Goal: Book appointment/travel/reservation

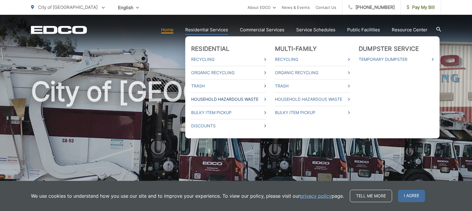
click at [232, 98] on link "Household Hazardous Waste" at bounding box center [228, 99] width 75 height 7
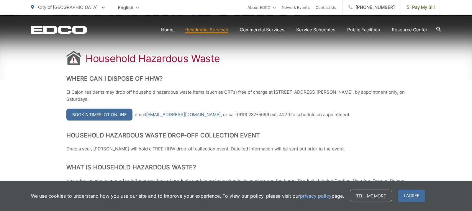
scroll to position [122, 0]
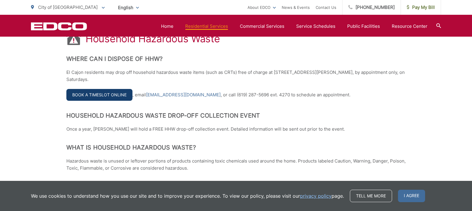
click at [109, 94] on link "Book a Timeslot Online" at bounding box center [99, 95] width 66 height 12
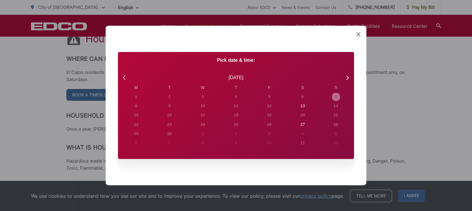
click at [137, 95] on div "7" at bounding box center [136, 96] width 2 height 6
click at [140, 94] on div "7" at bounding box center [136, 97] width 8 height 8
click at [137, 96] on div "6" at bounding box center [136, 96] width 2 height 6
click at [137, 100] on div "13" at bounding box center [136, 96] width 2 height 6
radio input "true"
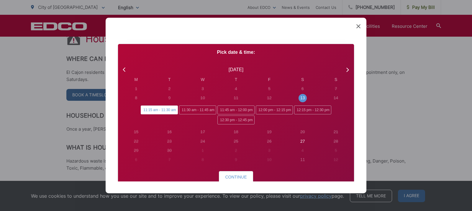
click at [151, 110] on span "11:15 am - 11:30 am" at bounding box center [159, 109] width 37 height 9
click at [145, 109] on input "11:15 am - 11:30 am" at bounding box center [143, 107] width 4 height 4
click at [238, 174] on span "Continue" at bounding box center [236, 176] width 22 height 5
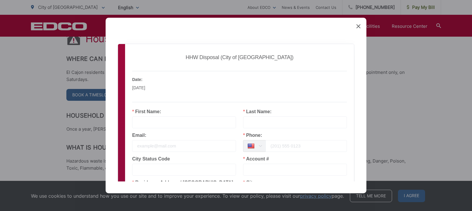
click at [176, 108] on div "Employee: El Cajon HHW Date: [DATE] Local Time: 11:15 am" at bounding box center [240, 90] width 222 height 38
click at [141, 111] on label "First Name:" at bounding box center [146, 111] width 29 height 5
click at [143, 92] on div "Employee: El Cajon HHW Date: [DATE] Local Time: 11:15 am" at bounding box center [239, 86] width 215 height 31
click at [143, 120] on input "text" at bounding box center [184, 122] width 104 height 12
type input "R"
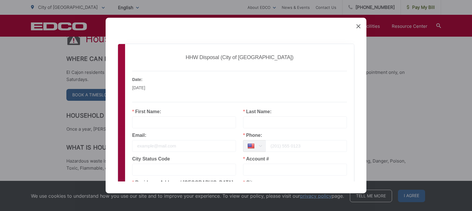
click at [357, 24] on icon at bounding box center [358, 26] width 4 height 4
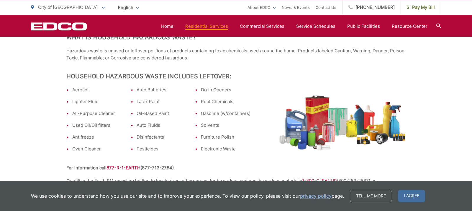
scroll to position [244, 0]
